Goal: Task Accomplishment & Management: Manage account settings

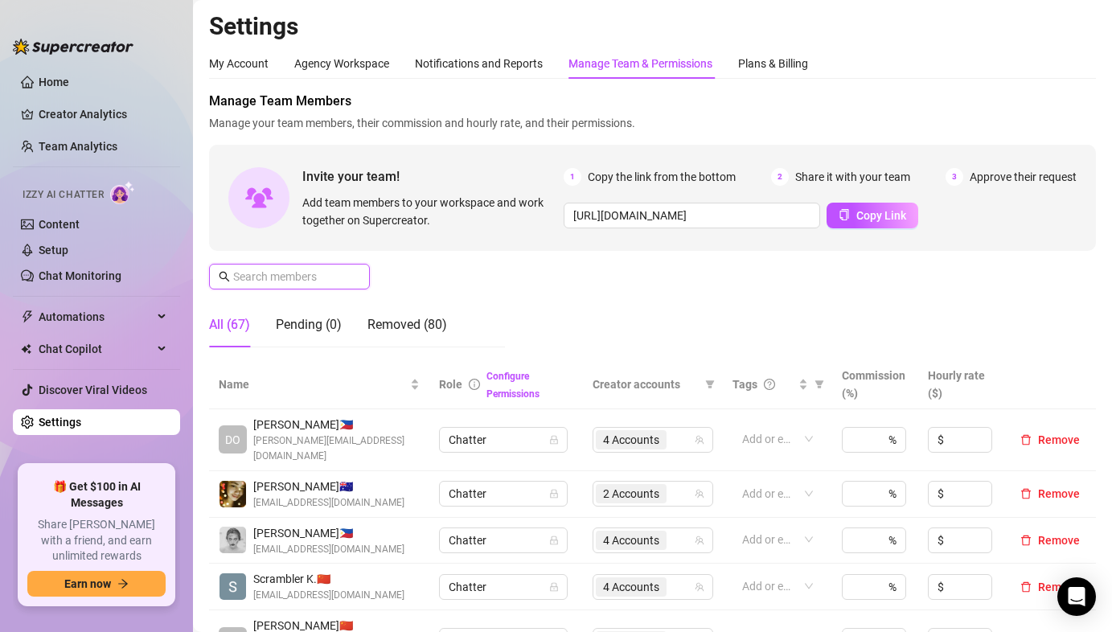
click at [256, 272] on input "text" at bounding box center [290, 277] width 114 height 18
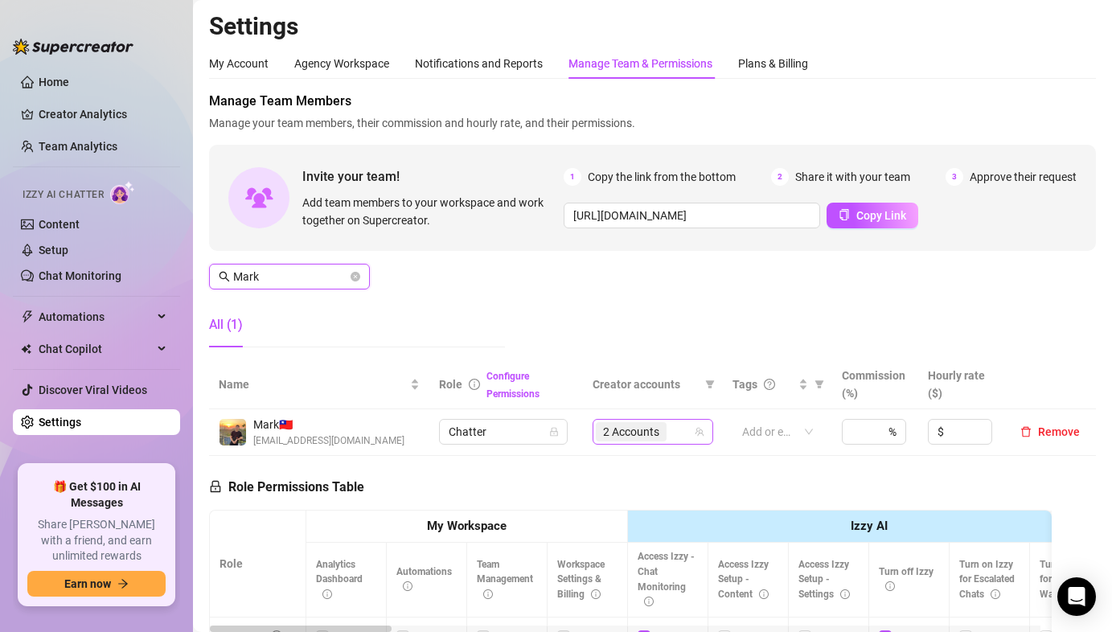
click at [626, 421] on div "2 Accounts" at bounding box center [633, 431] width 74 height 23
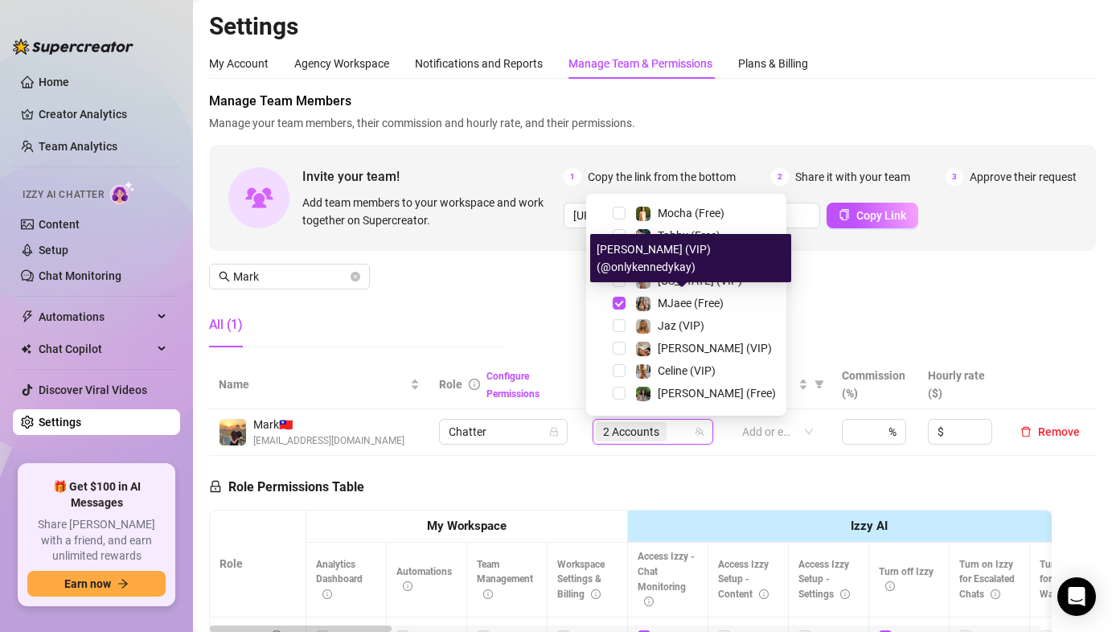
scroll to position [312, 0]
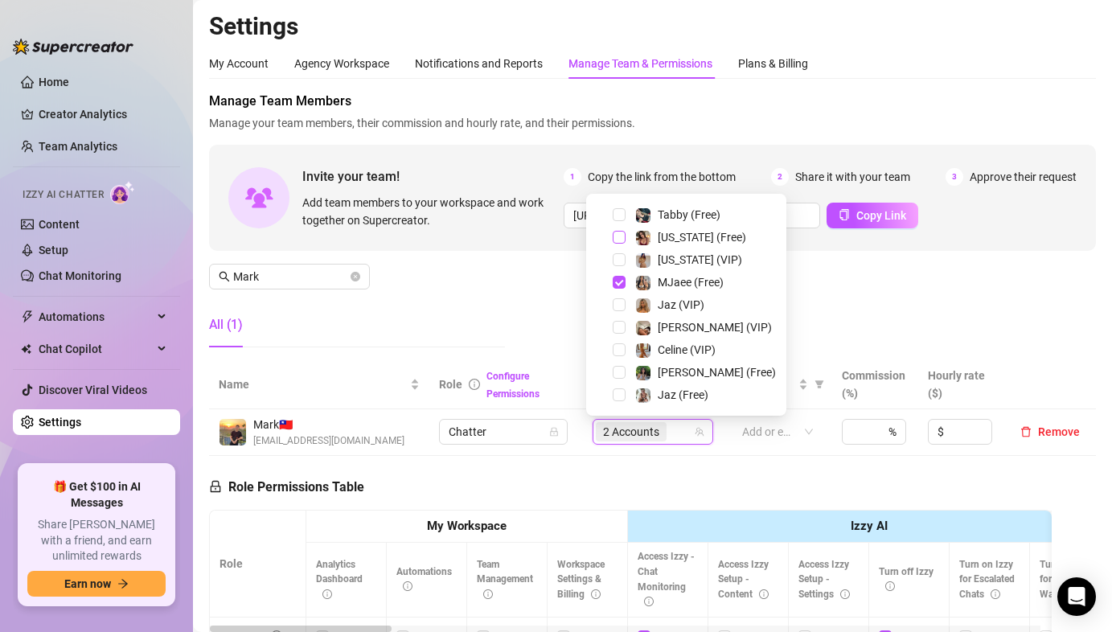
click at [617, 233] on span "Select tree node" at bounding box center [619, 237] width 13 height 13
click at [617, 260] on span "Select tree node" at bounding box center [619, 259] width 13 height 13
click at [528, 278] on div "Manage Team Members Manage your team members, their commission and hourly rate,…" at bounding box center [652, 226] width 887 height 269
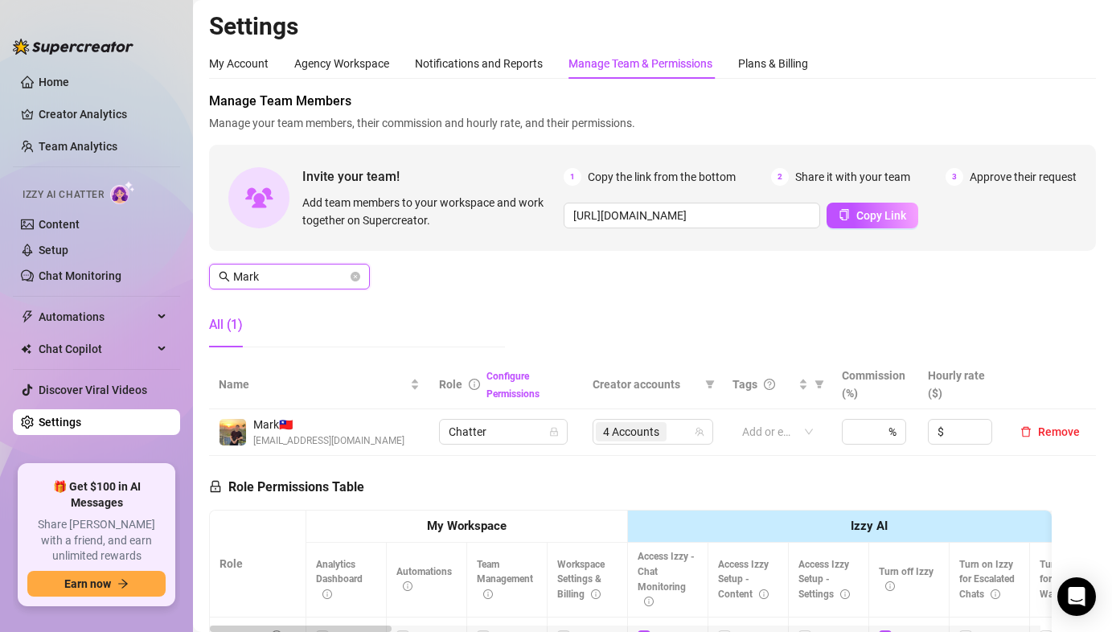
click at [296, 278] on input "Mark" at bounding box center [290, 277] width 114 height 18
click at [296, 279] on input "Mark" at bounding box center [290, 277] width 114 height 18
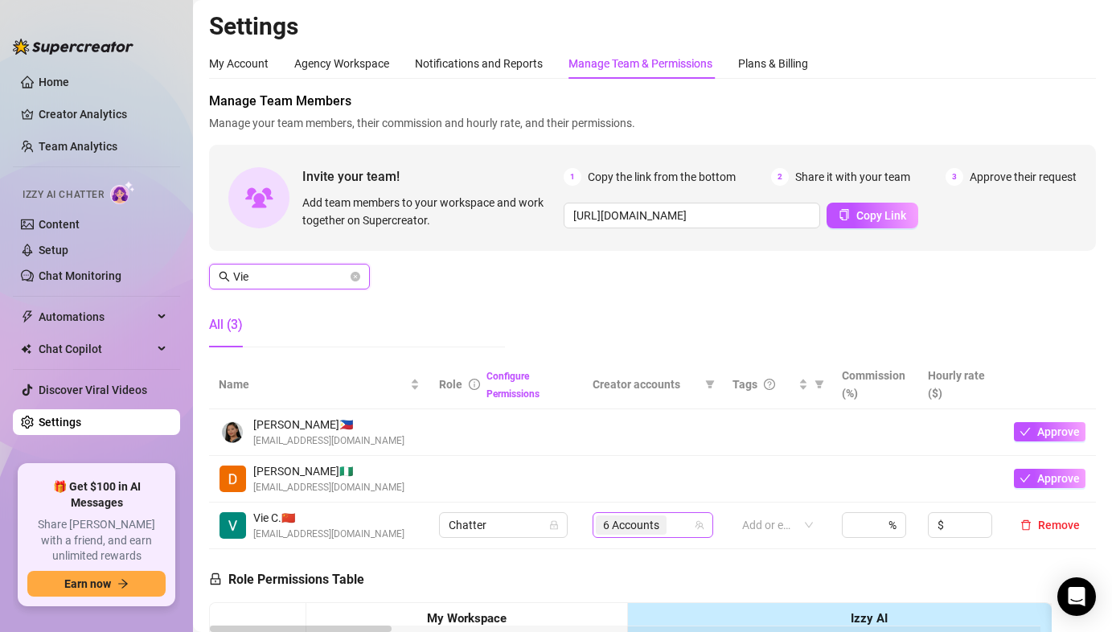
click at [635, 524] on span "6 Accounts" at bounding box center [631, 525] width 56 height 18
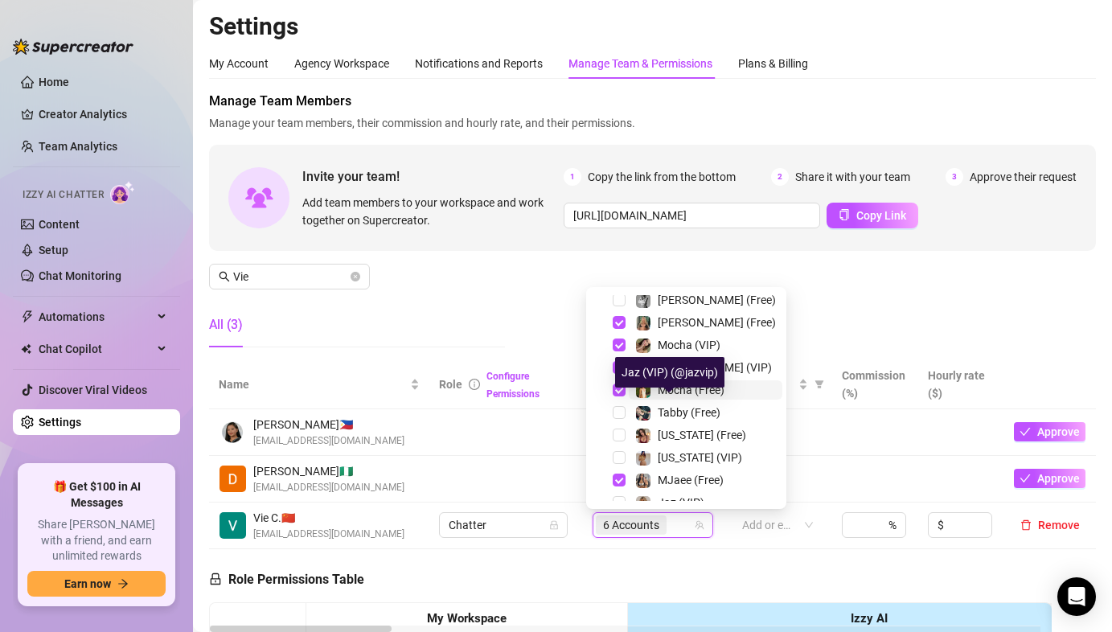
scroll to position [203, 0]
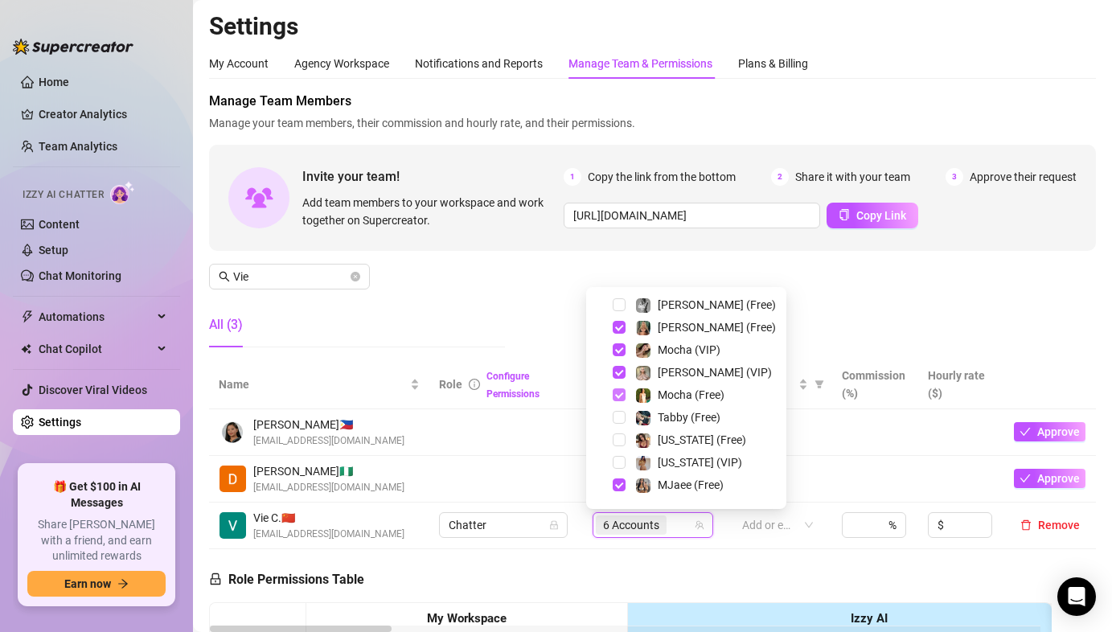
click at [622, 392] on span "Select tree node" at bounding box center [619, 394] width 13 height 13
click at [618, 351] on span "Select tree node" at bounding box center [619, 349] width 13 height 13
click at [508, 298] on div "Manage Team Members Manage your team members, their commission and hourly rate,…" at bounding box center [652, 226] width 887 height 269
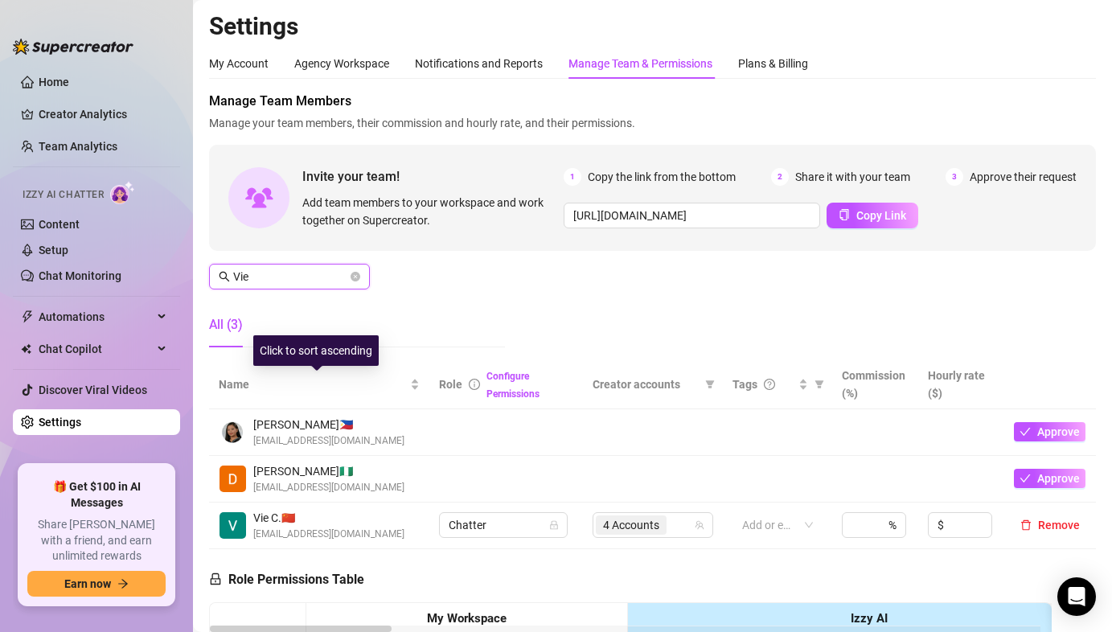
click at [289, 273] on input "Vie" at bounding box center [290, 277] width 114 height 18
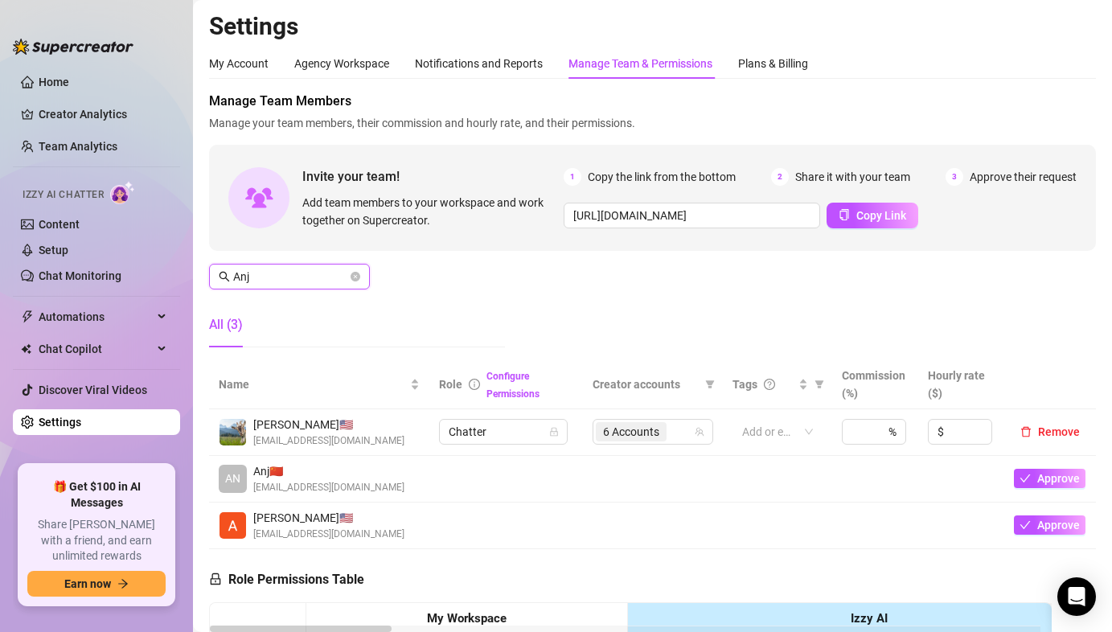
click at [645, 429] on span "6 Accounts" at bounding box center [631, 432] width 56 height 18
type input "Anj"
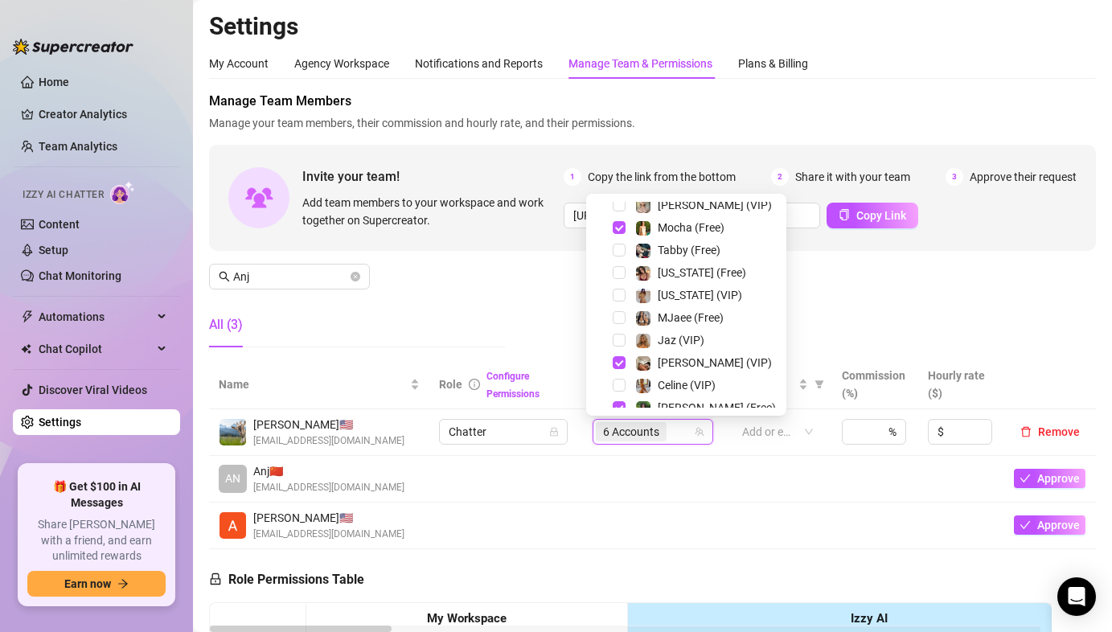
scroll to position [275, 0]
click at [783, 293] on div "Manage Team Members Manage your team members, their commission and hourly rate,…" at bounding box center [652, 226] width 887 height 269
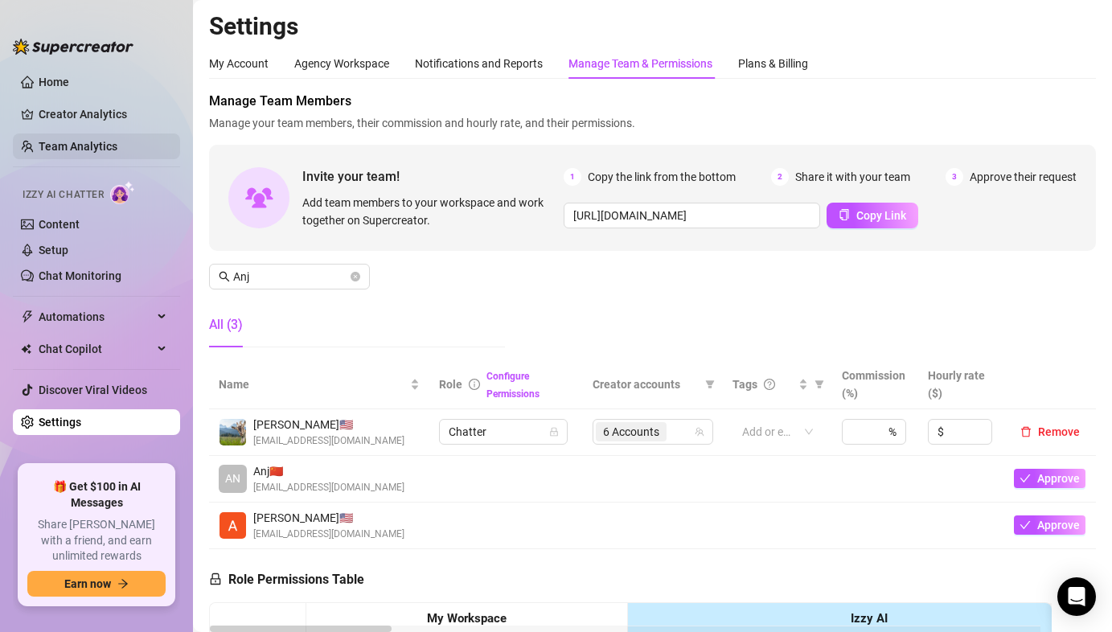
click at [103, 142] on link "Team Analytics" at bounding box center [78, 146] width 79 height 13
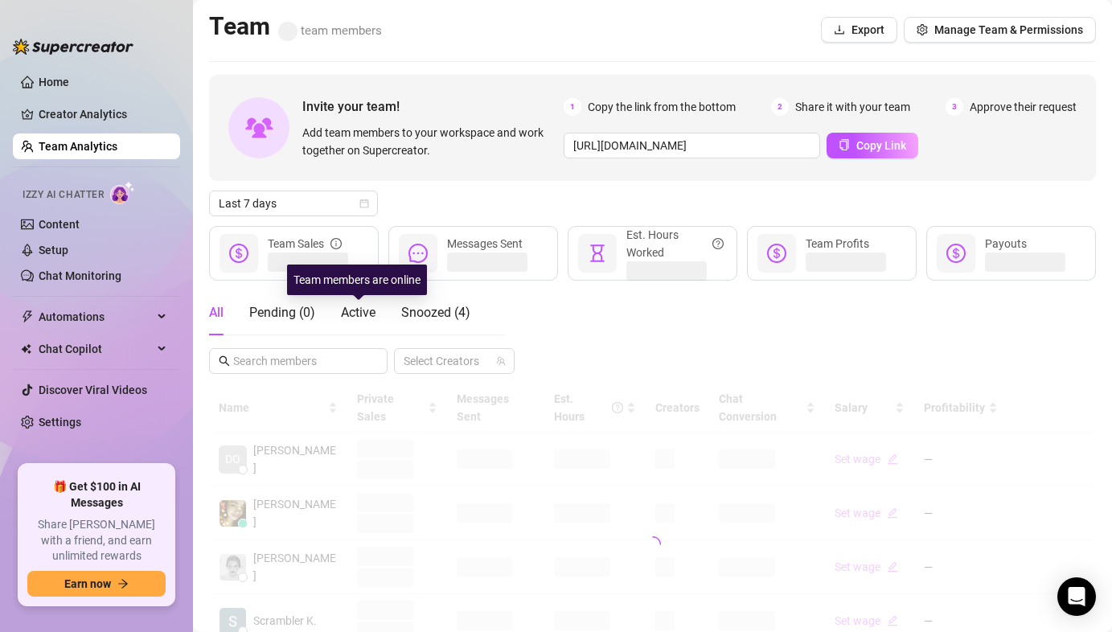
click at [377, 302] on div "All Pending ( 0 ) Active Snoozed ( 4 )" at bounding box center [339, 312] width 261 height 45
click at [352, 319] on span "Active" at bounding box center [358, 312] width 35 height 15
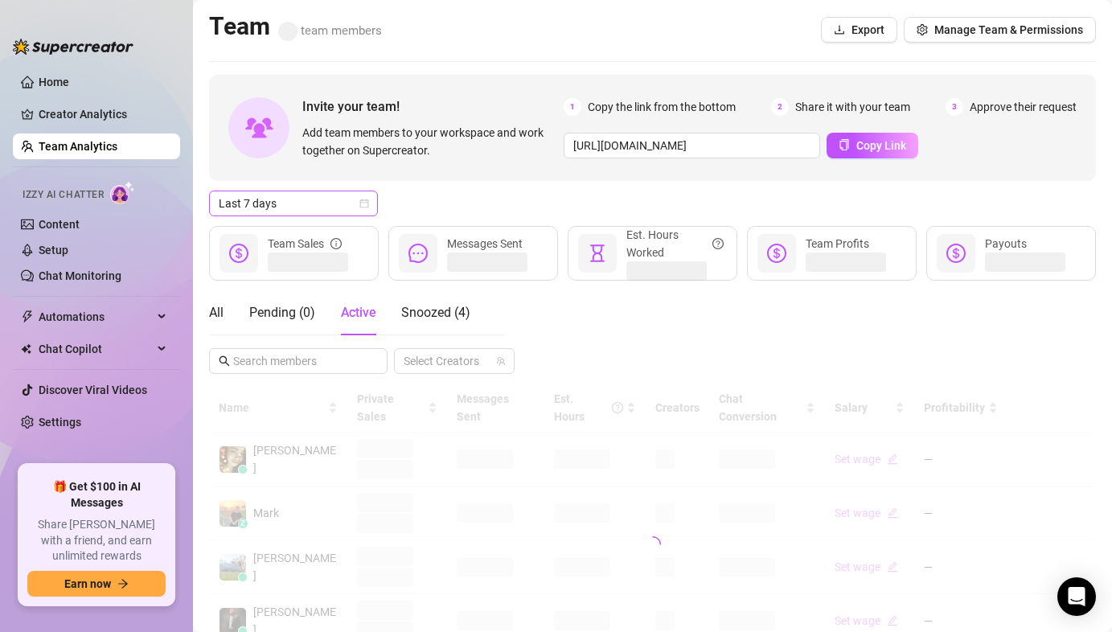
click at [327, 202] on span "Last 7 days" at bounding box center [294, 203] width 150 height 24
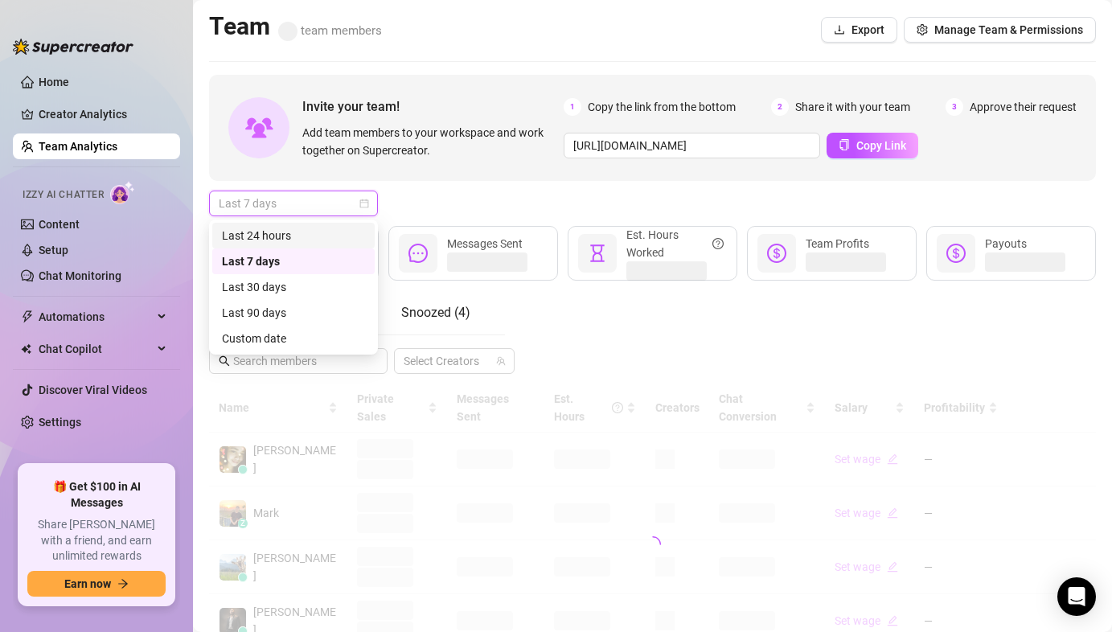
click at [302, 240] on div "Last 24 hours" at bounding box center [293, 236] width 143 height 18
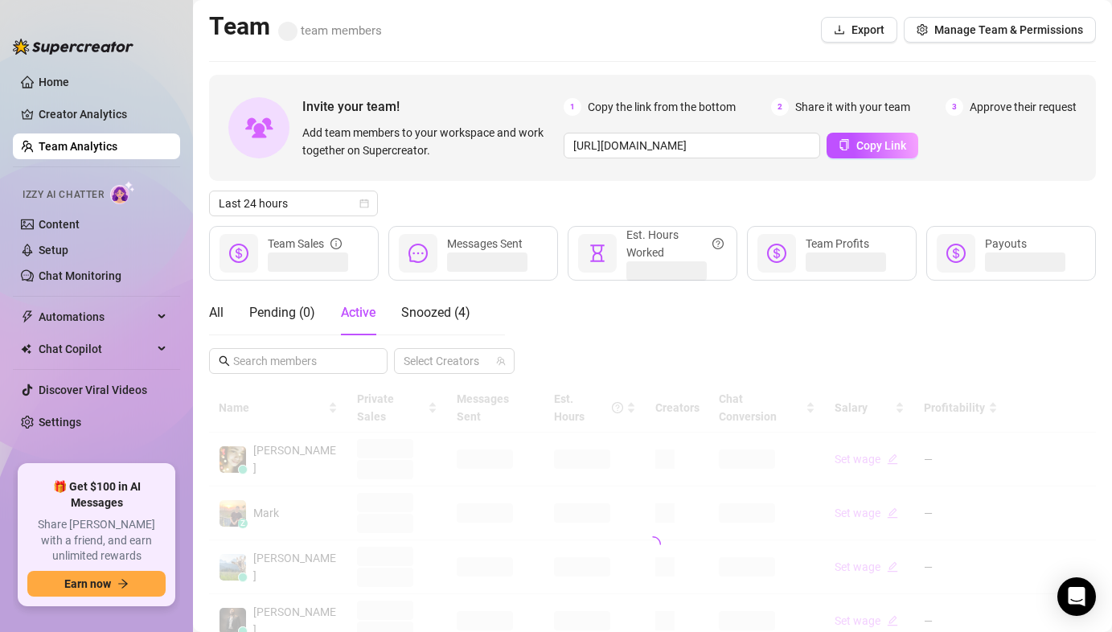
click at [461, 209] on div "Last 24 hours" at bounding box center [652, 204] width 887 height 26
